Goal: Task Accomplishment & Management: Use online tool/utility

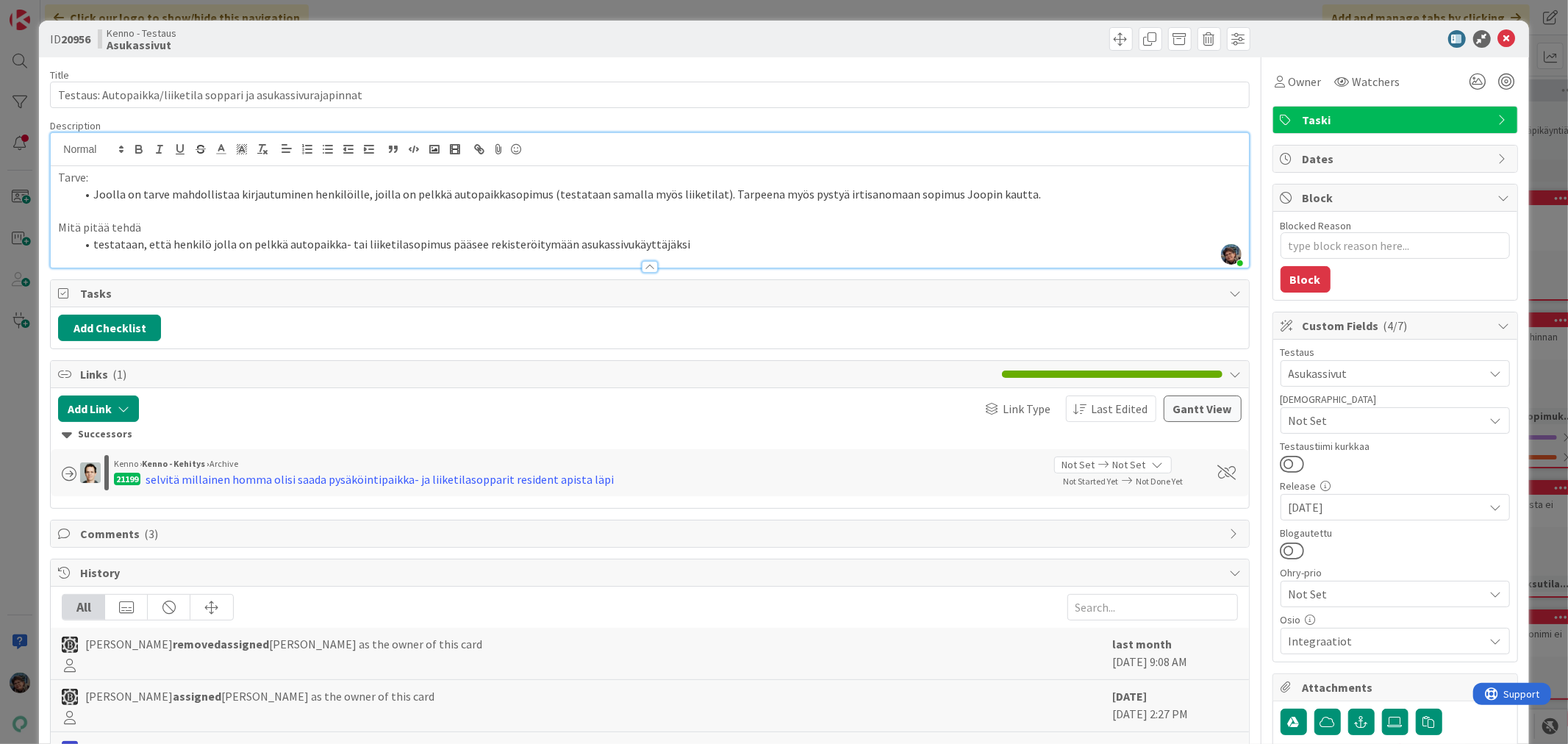
scroll to position [2205, 0]
drag, startPoint x: 1494, startPoint y: 34, endPoint x: 1556, endPoint y: 232, distance: 207.5
click at [1499, 34] on icon at bounding box center [1508, 39] width 18 height 18
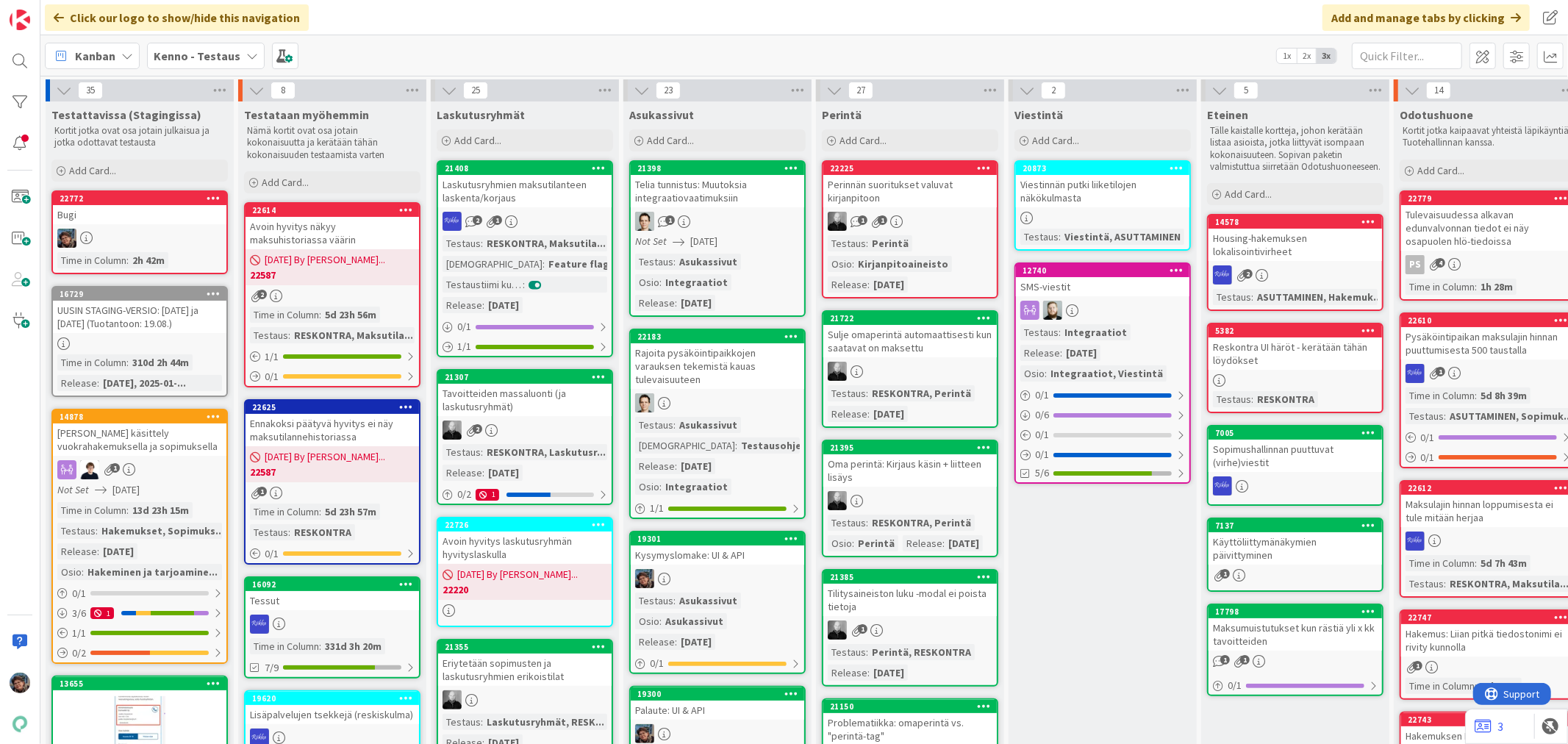
click at [694, 569] on div at bounding box center [717, 579] width 173 height 19
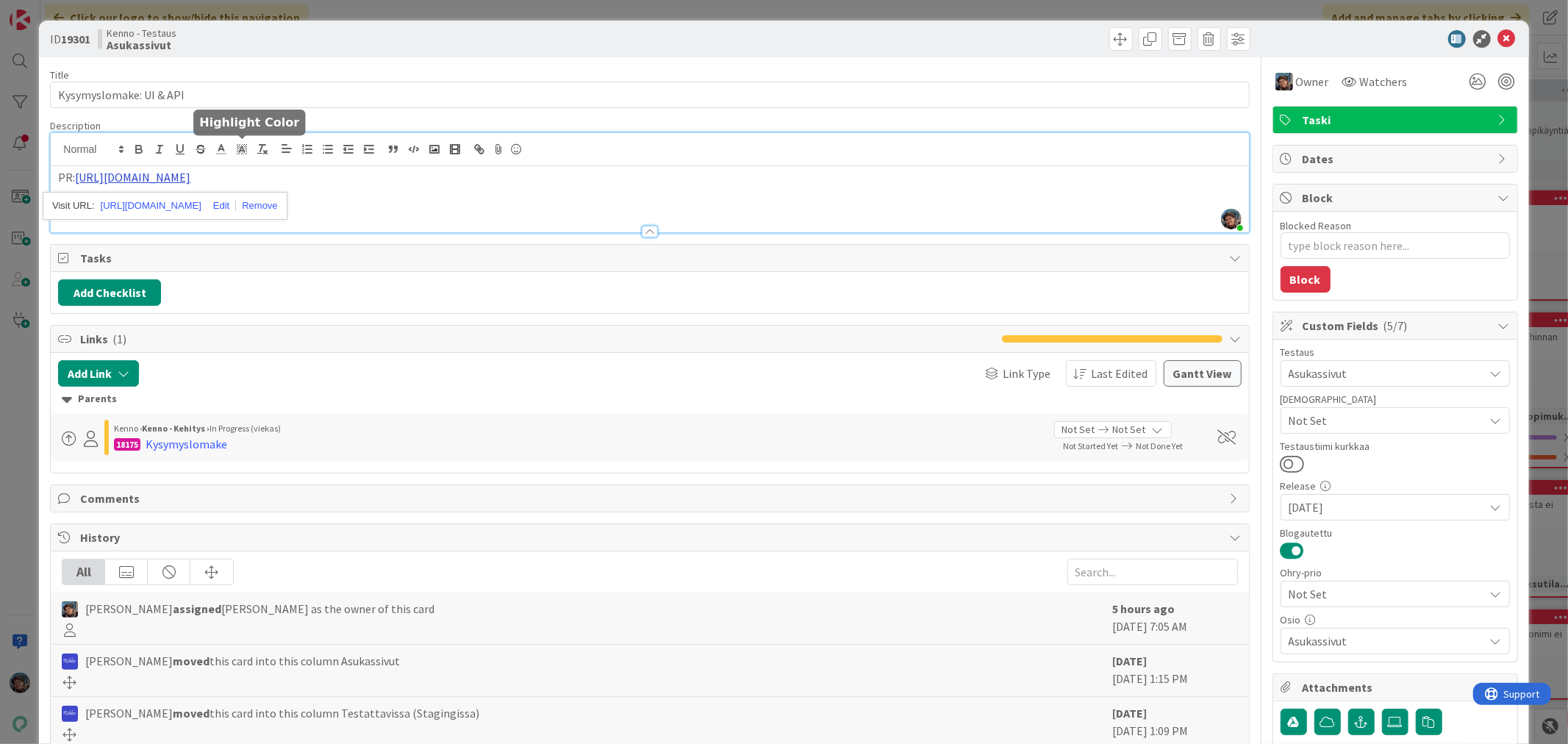
drag, startPoint x: 245, startPoint y: 155, endPoint x: 195, endPoint y: 173, distance: 53.1
type textarea "x"
